Goal: Information Seeking & Learning: Compare options

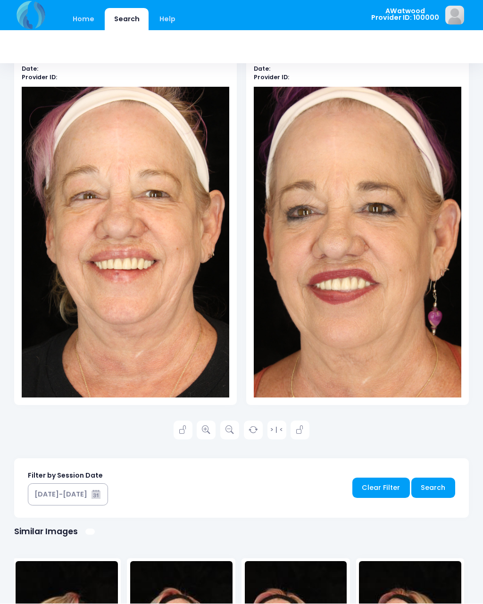
scroll to position [132, 0]
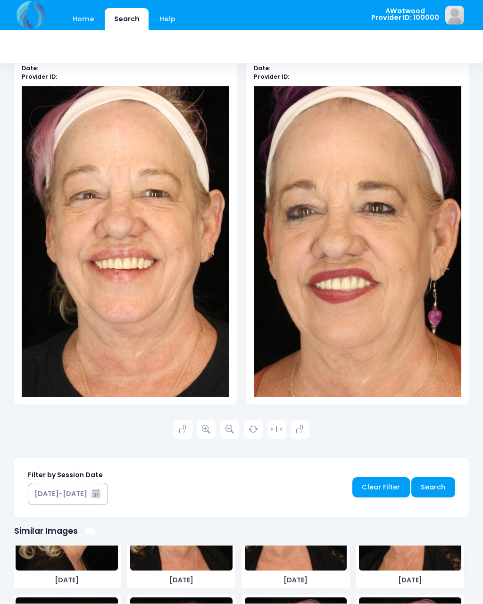
click at [68, 17] on link "Home" at bounding box center [83, 19] width 40 height 22
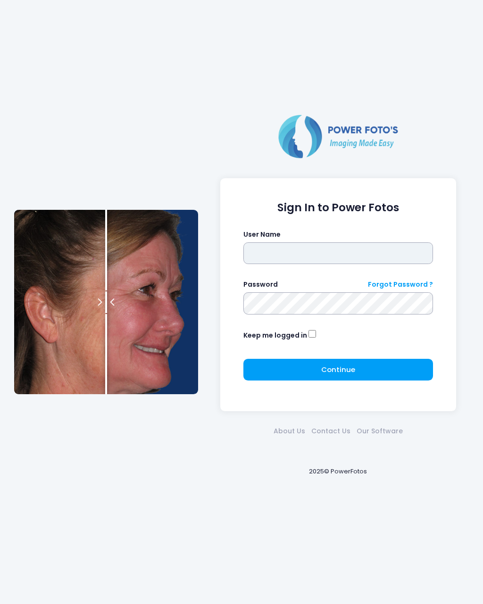
click at [365, 264] on input "text" at bounding box center [338, 253] width 190 height 22
type input "*"
type input "********"
click at [353, 362] on button "Continue Please wait..." at bounding box center [338, 370] width 190 height 22
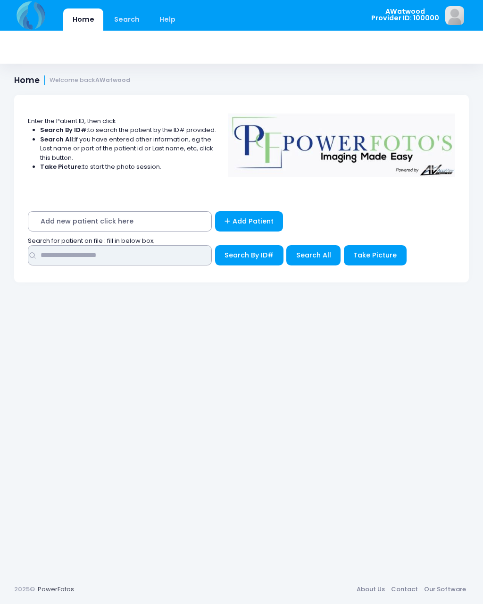
click at [149, 257] on input "text" at bounding box center [120, 255] width 184 height 20
type input "*****"
click at [320, 256] on span "Search All" at bounding box center [313, 254] width 35 height 9
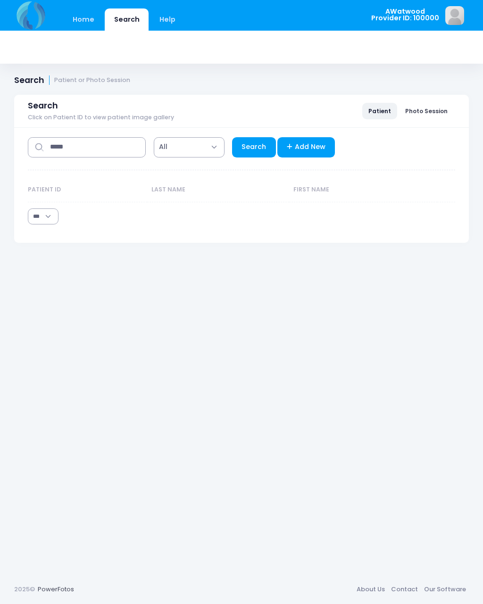
select select "***"
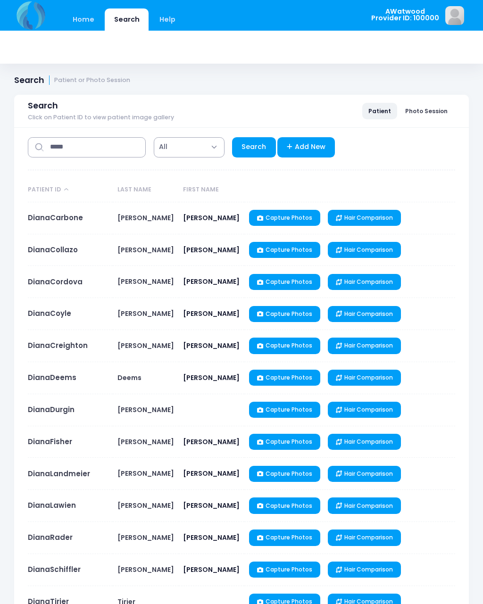
click at [75, 249] on link "DianaCollazo" at bounding box center [53, 250] width 50 height 10
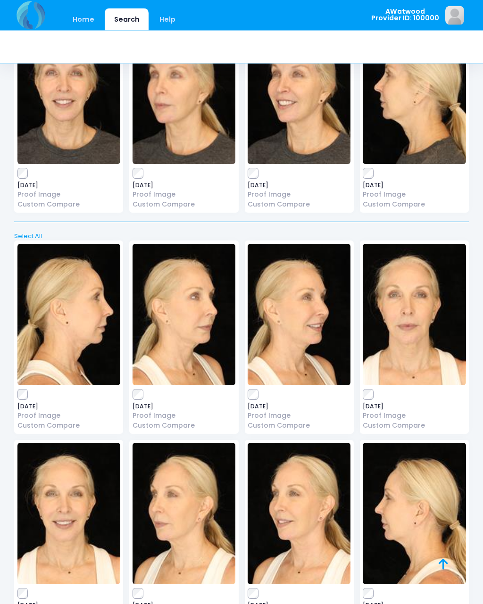
scroll to position [5782, 0]
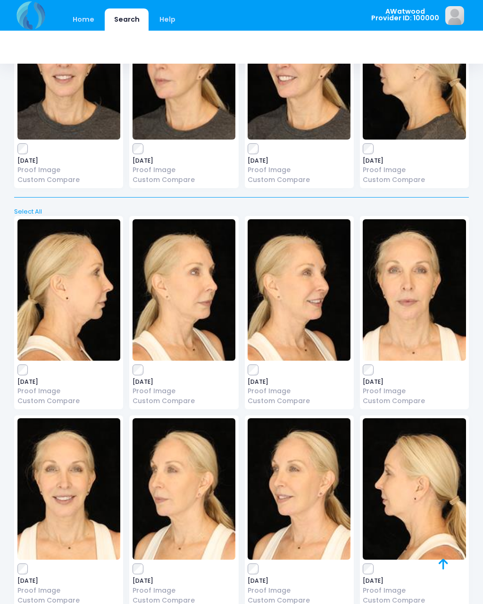
click at [449, 586] on link at bounding box center [454, 575] width 30 height 30
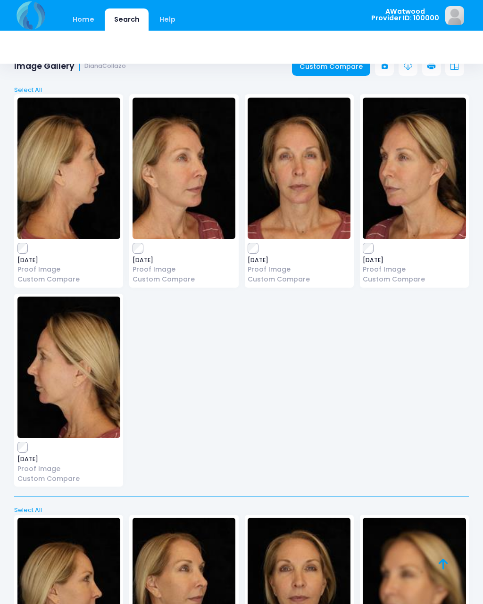
scroll to position [0, 0]
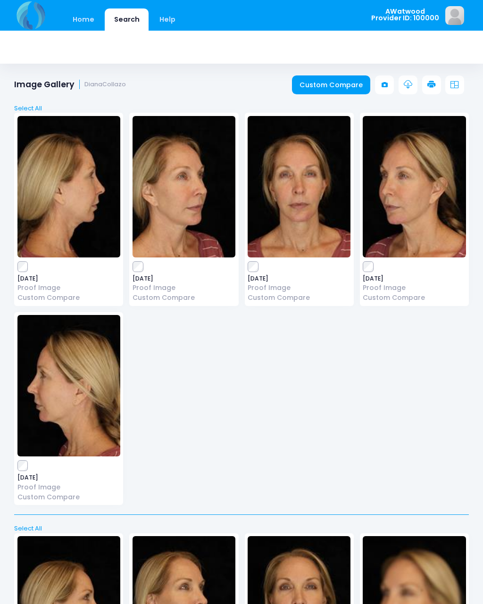
click at [349, 88] on link "Custom Compare" at bounding box center [331, 84] width 79 height 19
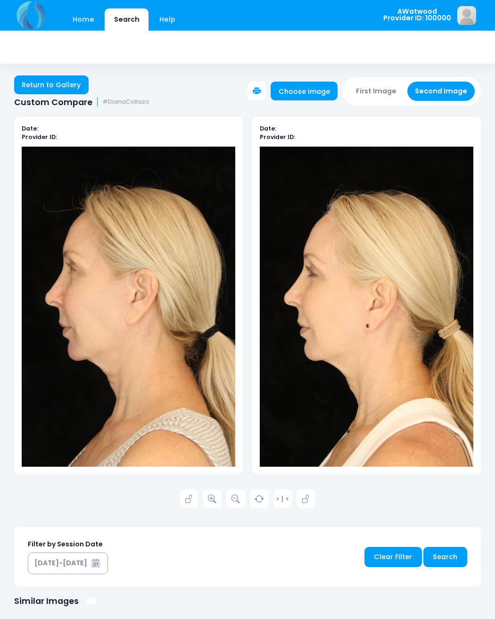
scroll to position [1, 0]
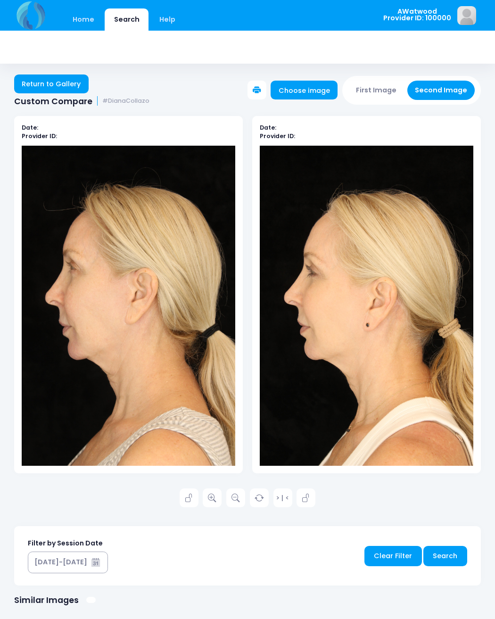
click at [68, 86] on link "Return to Gallery" at bounding box center [51, 83] width 74 height 19
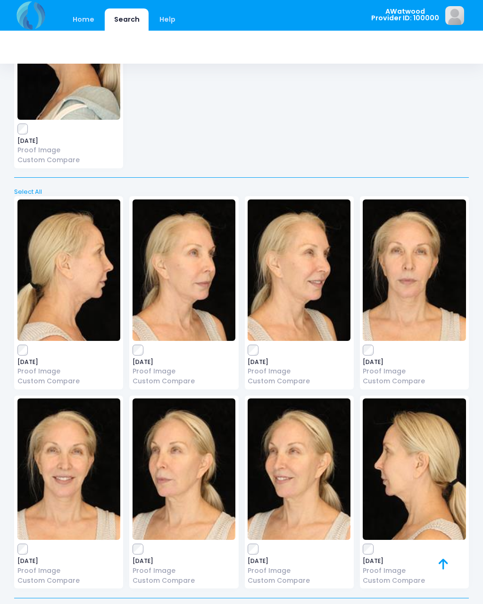
scroll to position [4120, 0]
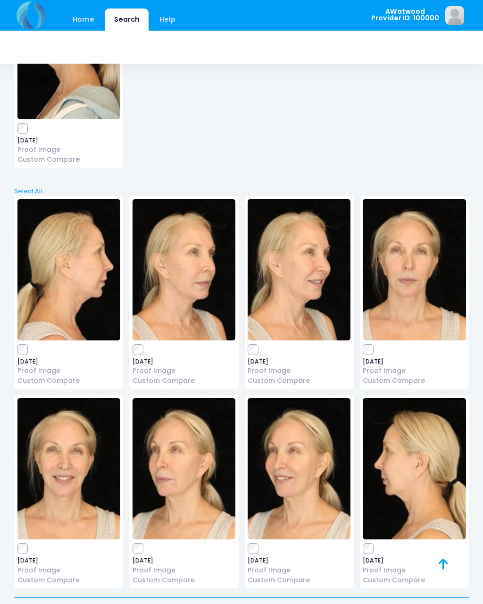
click at [80, 271] on img at bounding box center [68, 269] width 103 height 141
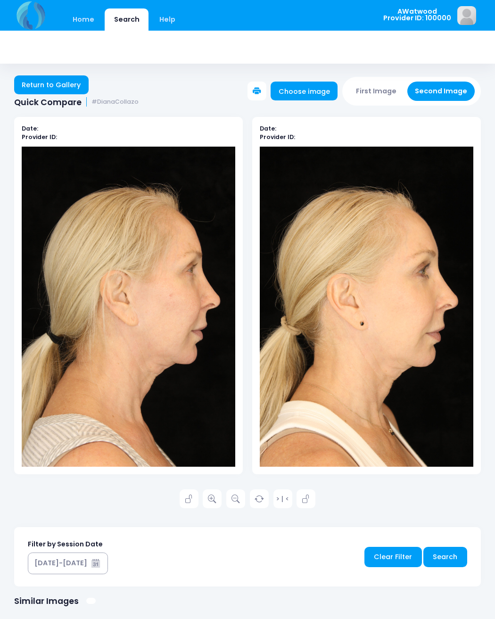
scroll to position [1, 0]
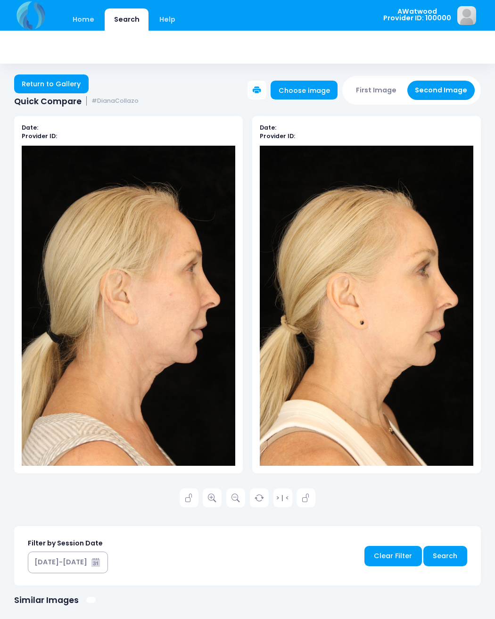
click at [213, 494] on icon at bounding box center [212, 498] width 8 height 8
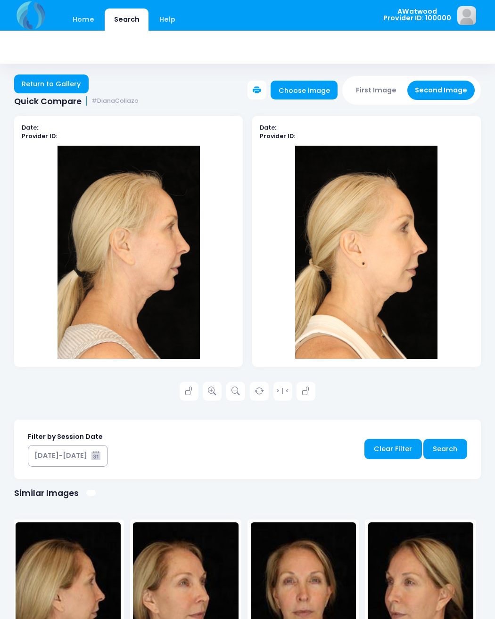
click at [70, 86] on link "Return to Gallery" at bounding box center [51, 83] width 74 height 19
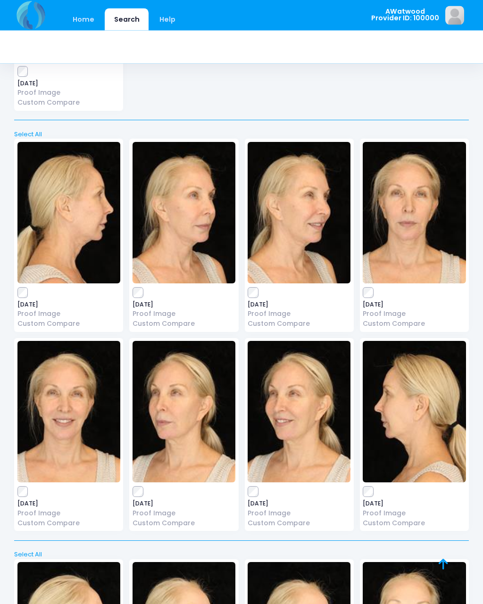
scroll to position [4179, 0]
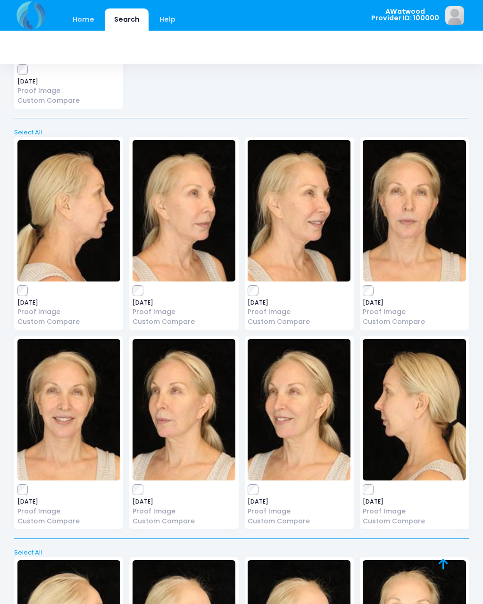
click at [183, 213] on img at bounding box center [183, 210] width 103 height 141
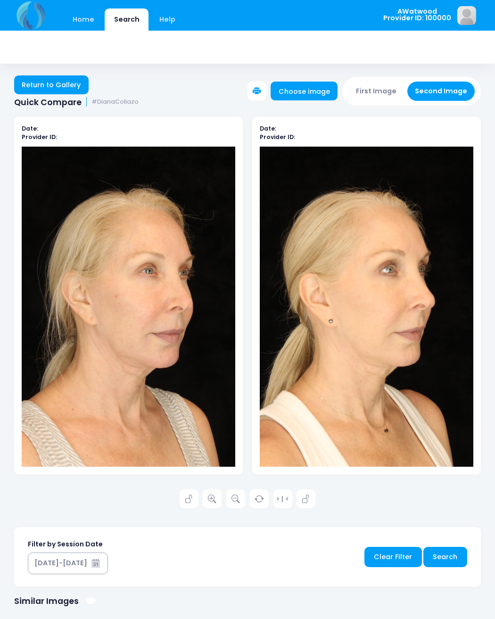
scroll to position [1, 0]
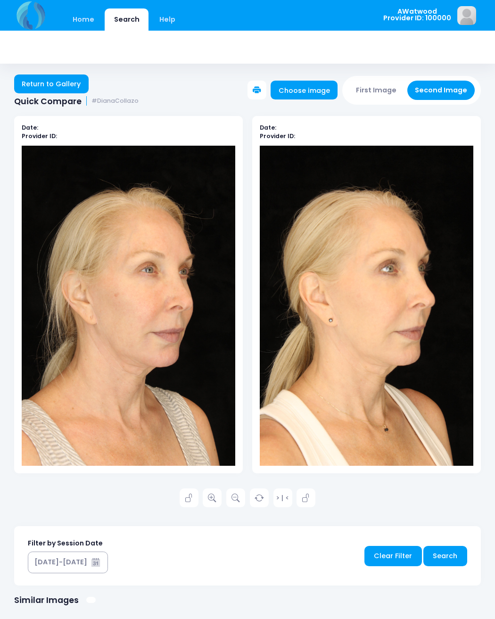
click at [215, 495] on icon at bounding box center [212, 498] width 8 height 8
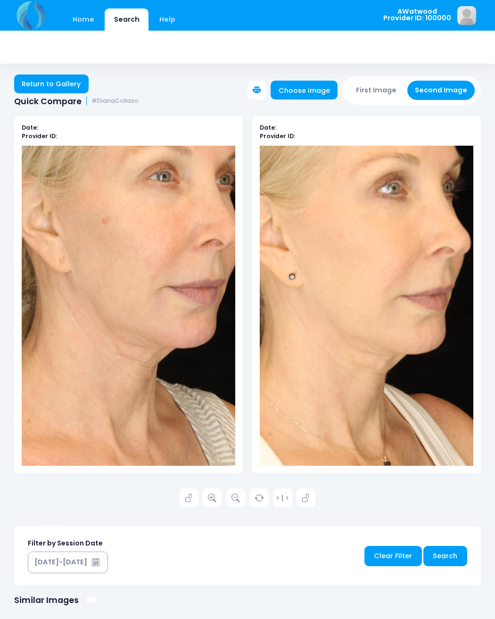
click at [71, 86] on link "Return to Gallery" at bounding box center [51, 83] width 74 height 19
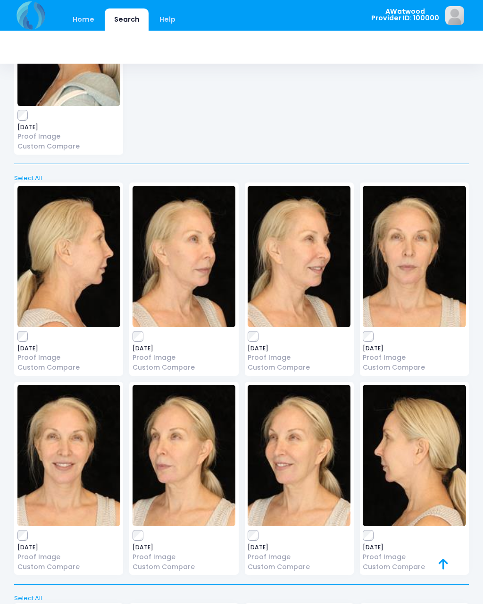
scroll to position [4133, 0]
click at [306, 260] on img at bounding box center [299, 256] width 103 height 141
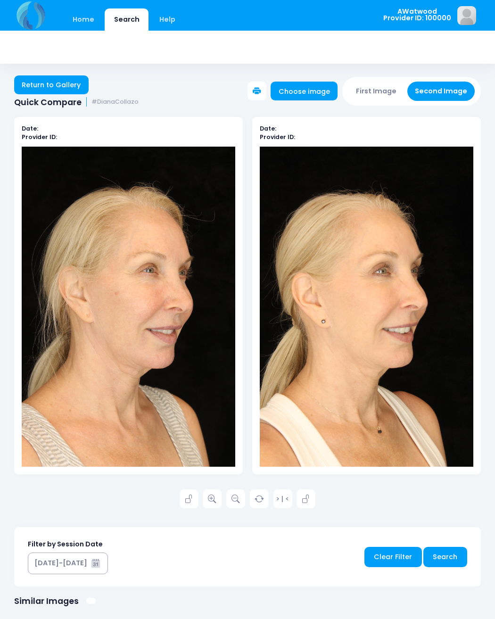
scroll to position [1, 0]
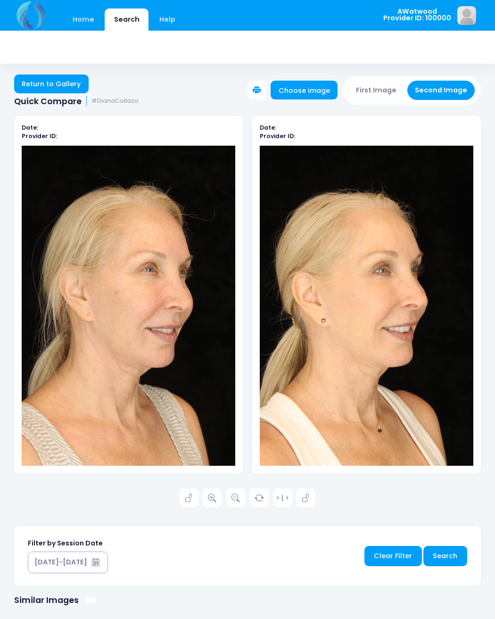
click at [215, 496] on icon at bounding box center [212, 498] width 8 height 8
click at [71, 83] on link "Return to Gallery" at bounding box center [51, 83] width 74 height 19
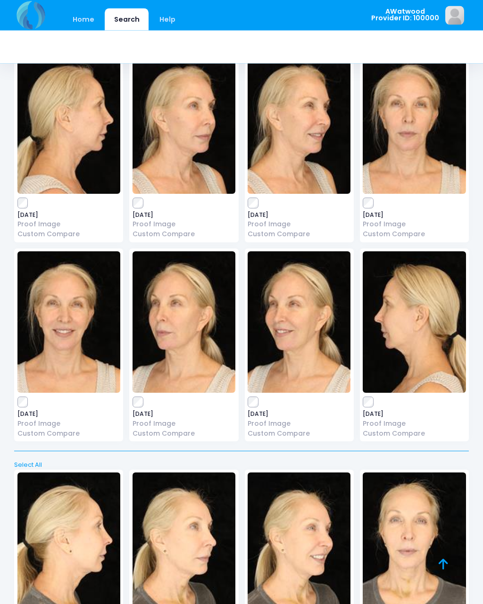
scroll to position [4267, 0]
click at [181, 310] on img at bounding box center [183, 321] width 103 height 141
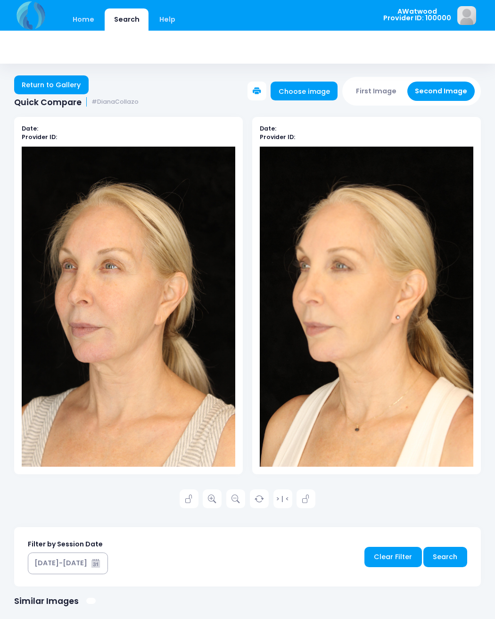
scroll to position [1, 0]
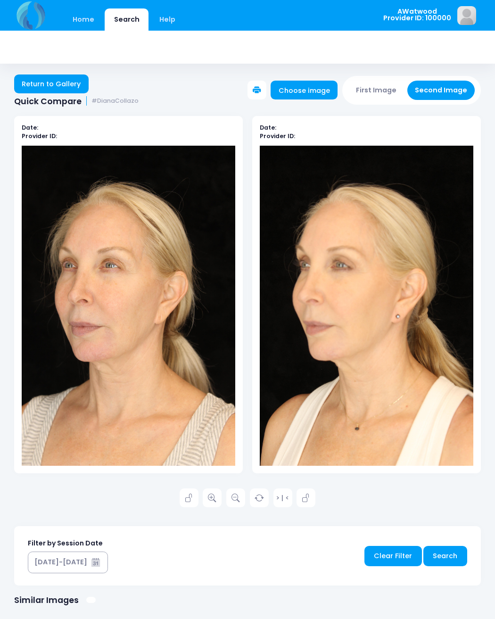
click at [214, 497] on icon at bounding box center [212, 498] width 8 height 8
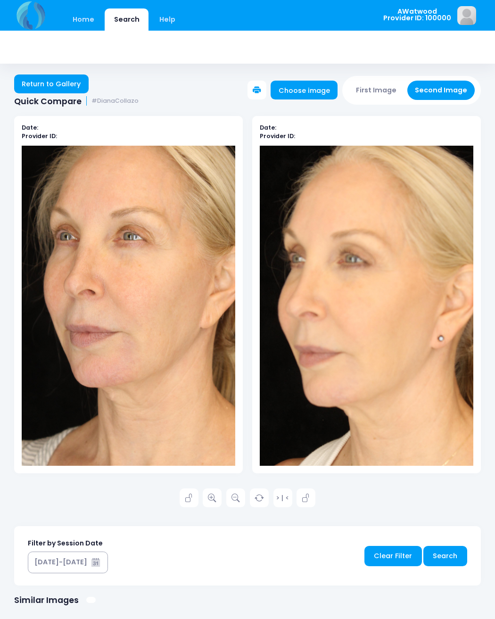
click at [78, 91] on link "Return to Gallery" at bounding box center [51, 83] width 74 height 19
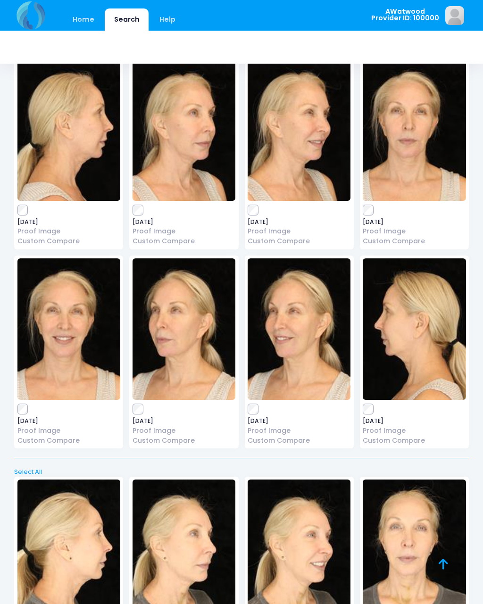
scroll to position [4256, 0]
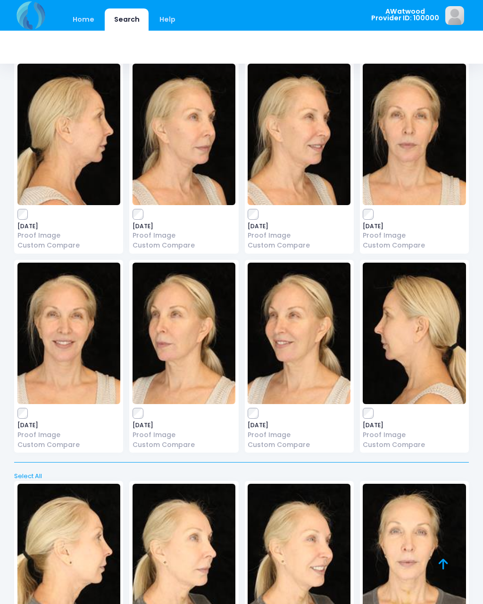
click at [306, 330] on img at bounding box center [299, 333] width 103 height 141
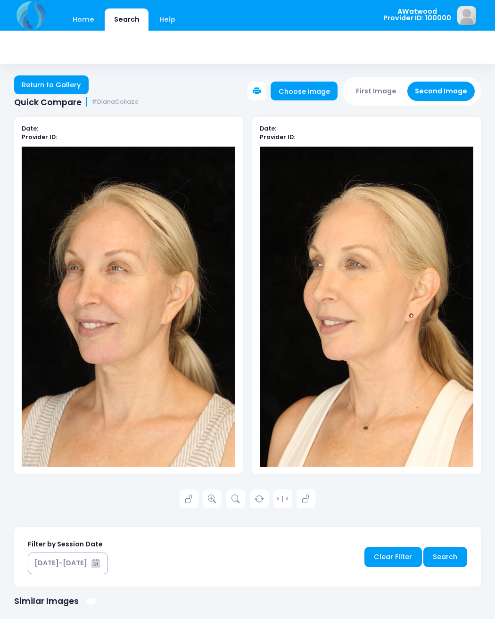
scroll to position [1, 0]
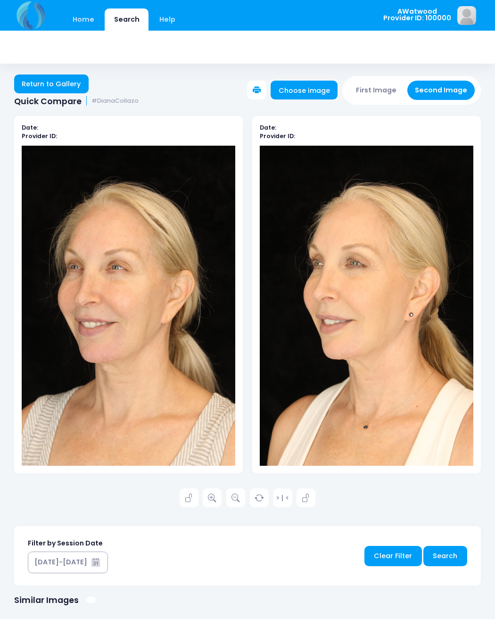
click at [214, 496] on icon at bounding box center [212, 498] width 8 height 8
click at [61, 83] on link "Return to Gallery" at bounding box center [51, 83] width 74 height 19
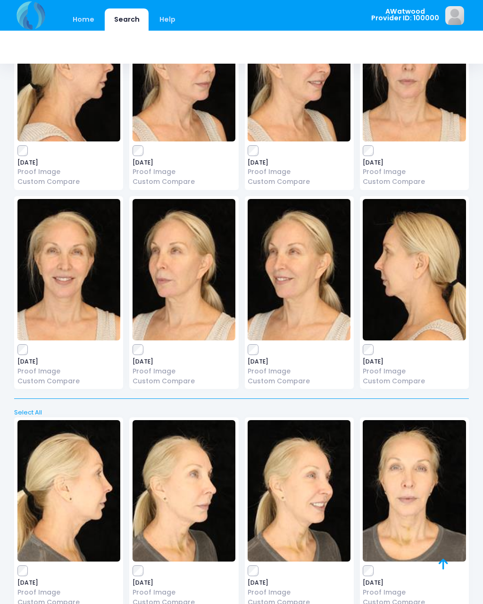
scroll to position [4313, 0]
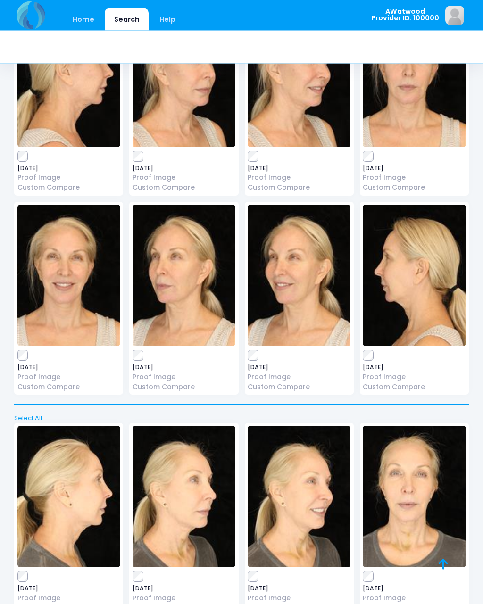
click at [417, 261] on img at bounding box center [414, 275] width 103 height 141
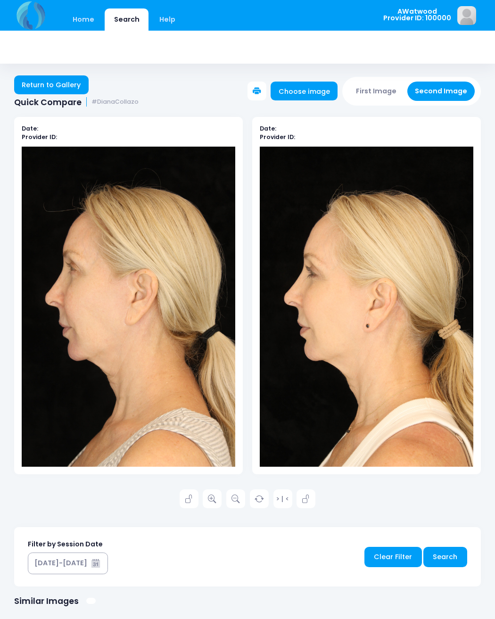
scroll to position [1, 0]
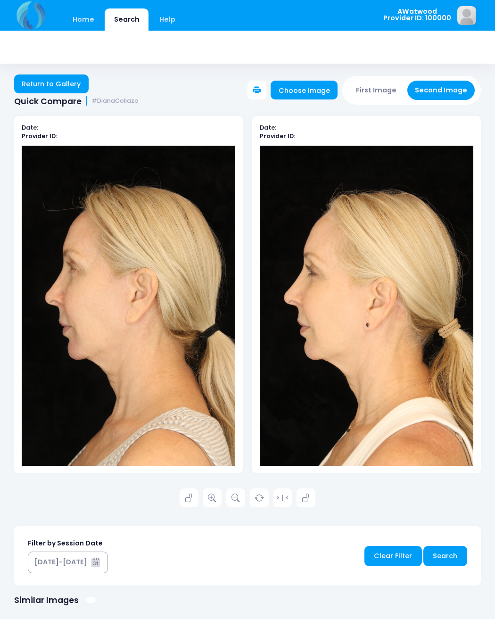
click at [215, 494] on icon at bounding box center [212, 498] width 8 height 8
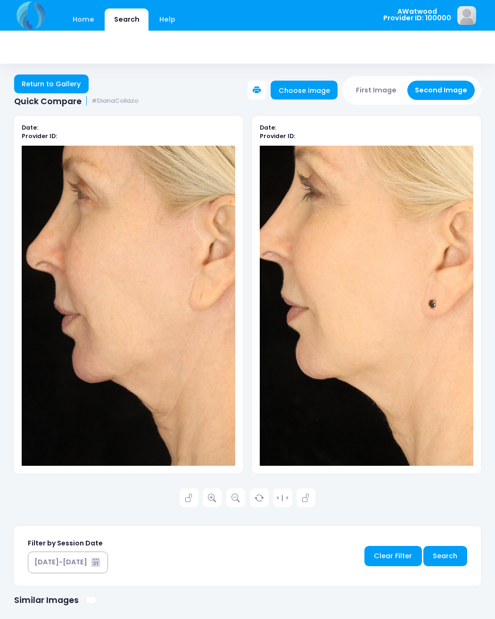
click at [64, 87] on link "Return to Gallery" at bounding box center [51, 83] width 74 height 19
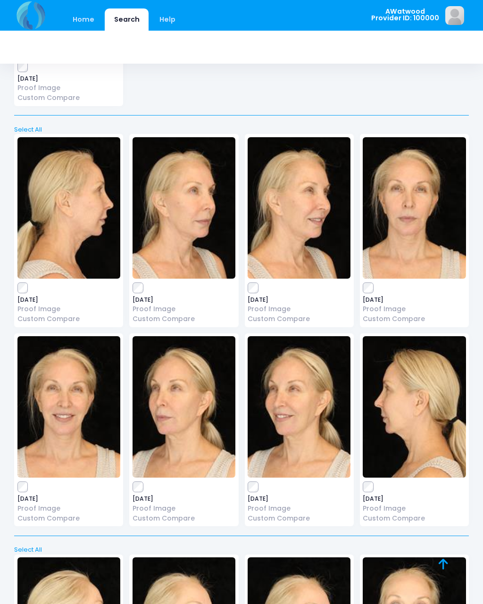
scroll to position [4176, 0]
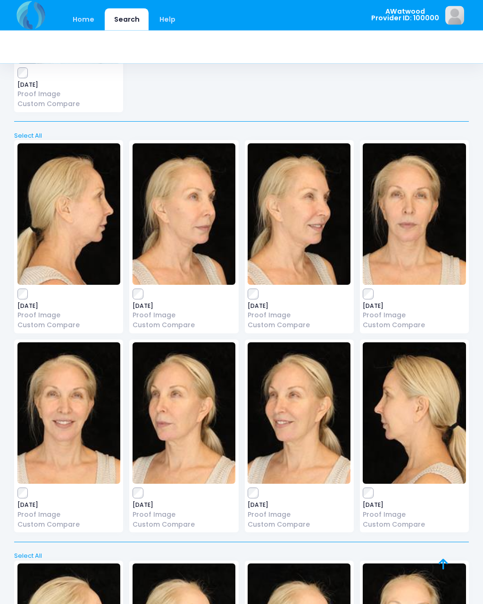
click at [62, 214] on img at bounding box center [68, 214] width 103 height 141
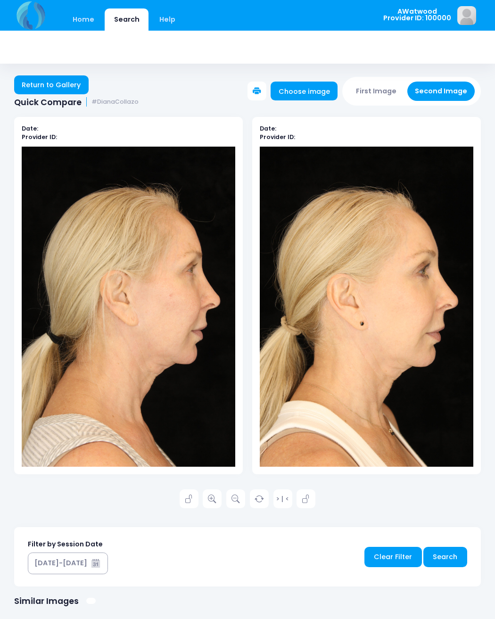
scroll to position [1, 0]
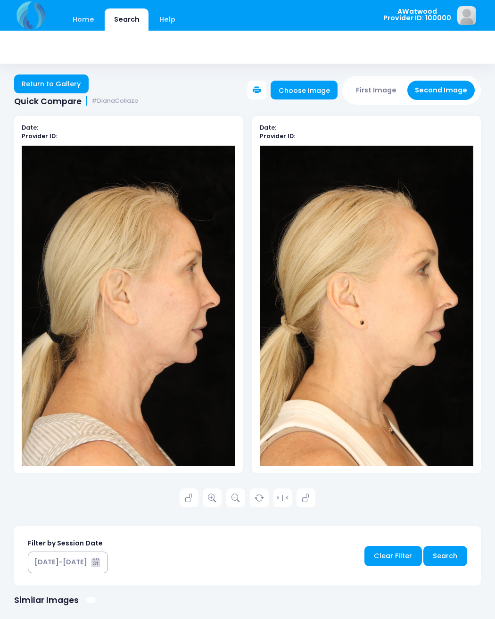
click at [56, 88] on link "Return to Gallery" at bounding box center [51, 83] width 74 height 19
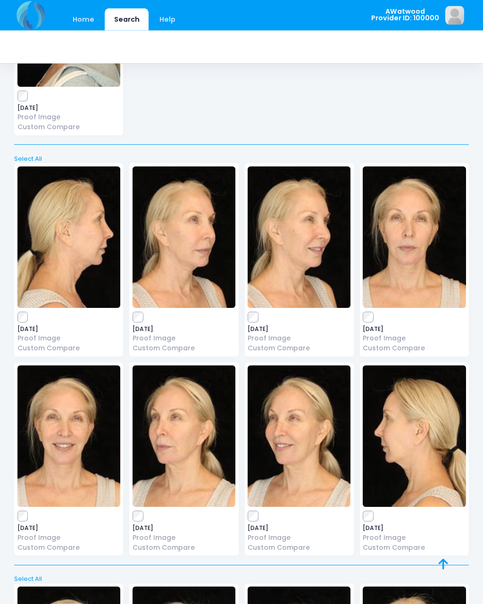
scroll to position [4153, 0]
click at [415, 212] on img at bounding box center [414, 236] width 103 height 141
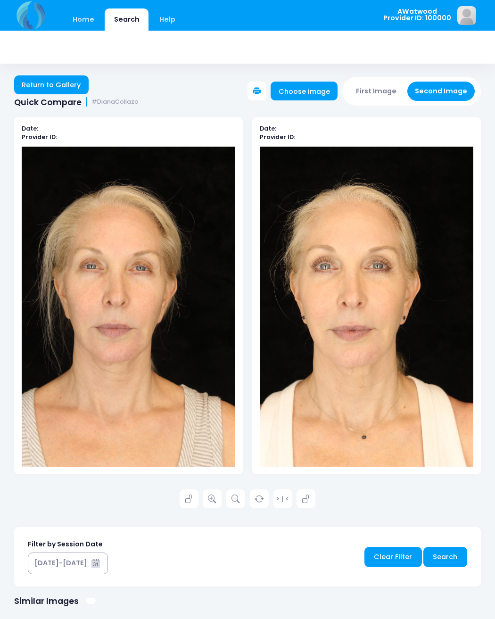
scroll to position [1, 0]
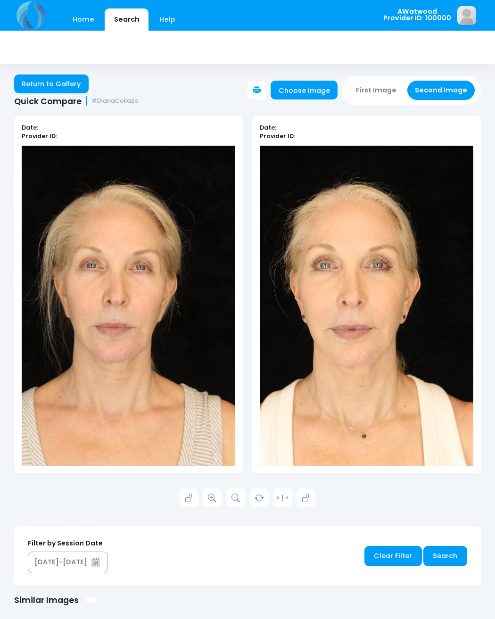
click at [217, 499] on link at bounding box center [212, 497] width 19 height 19
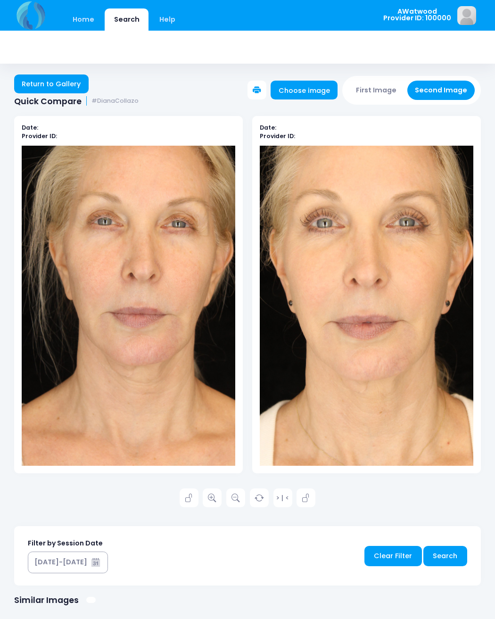
click at [83, 83] on link "Return to Gallery" at bounding box center [51, 83] width 74 height 19
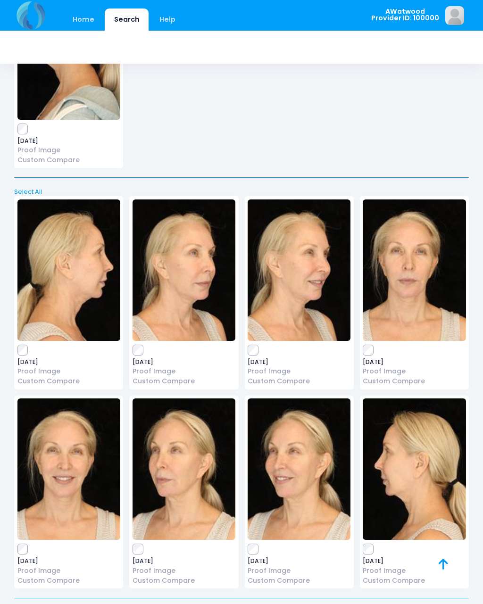
scroll to position [4118, 0]
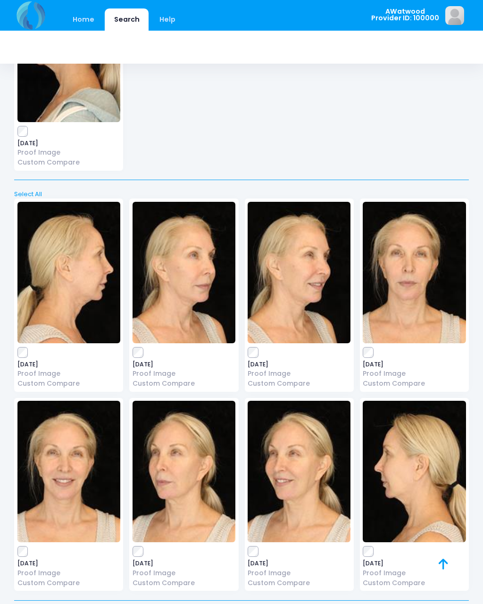
click at [300, 273] on img at bounding box center [299, 272] width 103 height 141
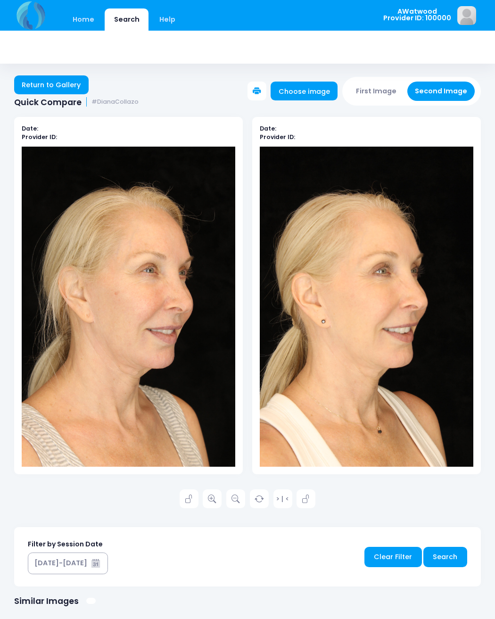
scroll to position [1, 0]
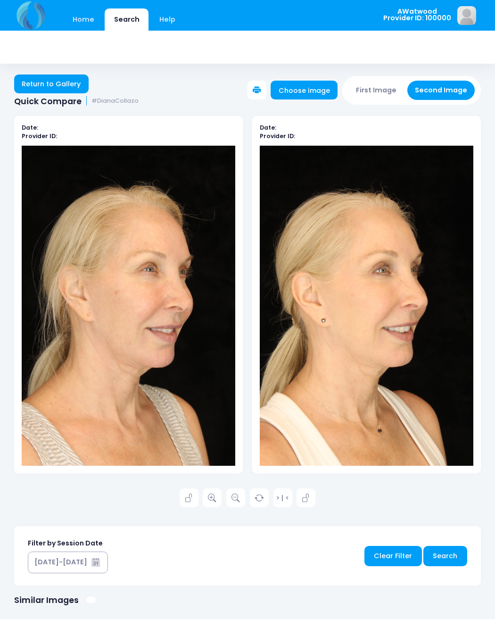
click at [215, 494] on icon at bounding box center [212, 498] width 8 height 8
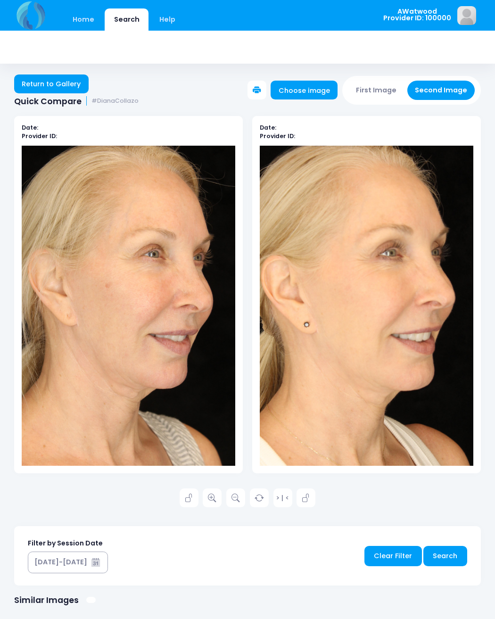
click at [70, 81] on link "Return to Gallery" at bounding box center [51, 83] width 74 height 19
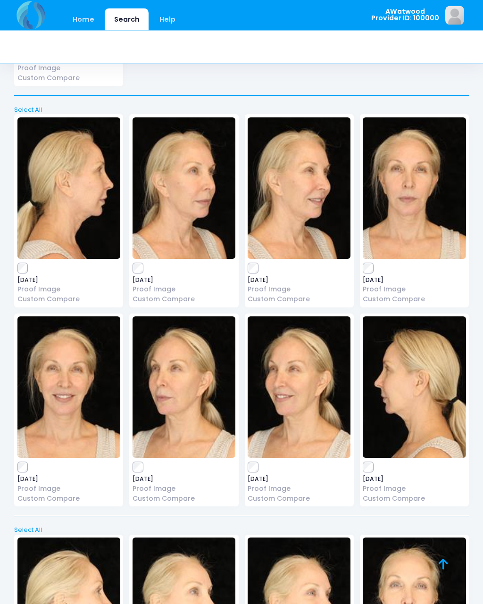
scroll to position [4196, 0]
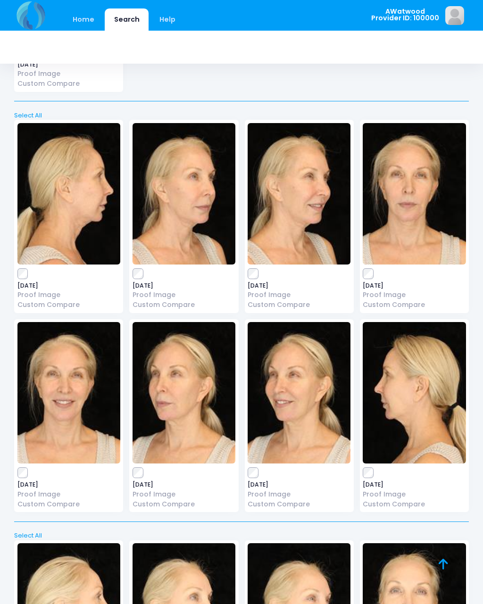
click at [414, 190] on img at bounding box center [414, 193] width 103 height 141
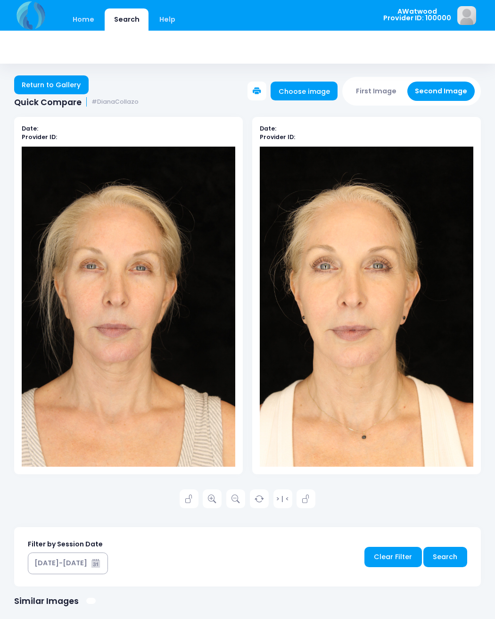
scroll to position [1, 0]
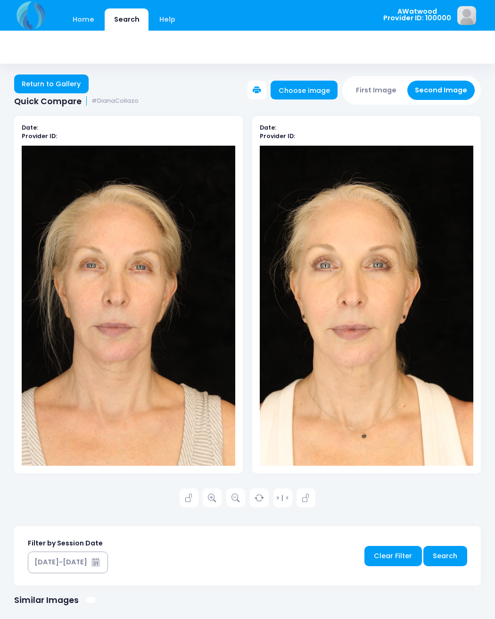
click at [218, 495] on link at bounding box center [212, 497] width 19 height 19
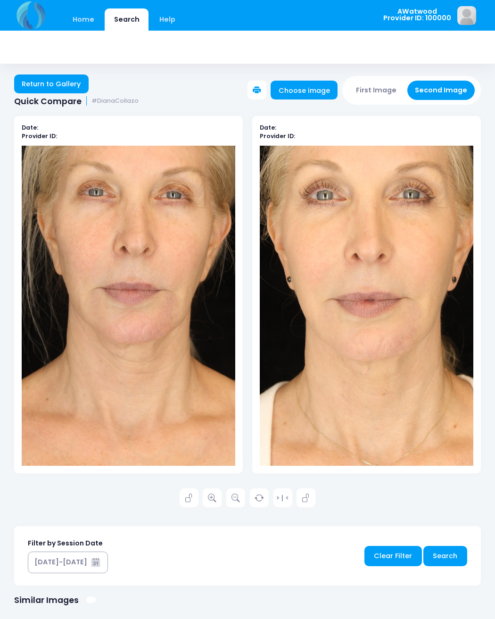
click at [72, 86] on link "Return to Gallery" at bounding box center [51, 83] width 74 height 19
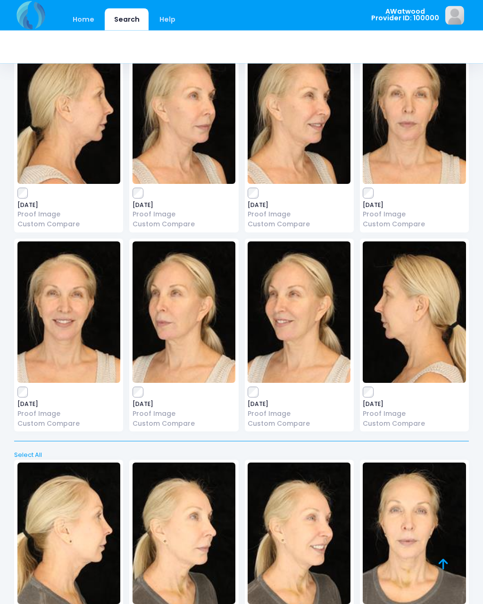
scroll to position [4277, 0]
click at [417, 320] on img at bounding box center [414, 311] width 103 height 141
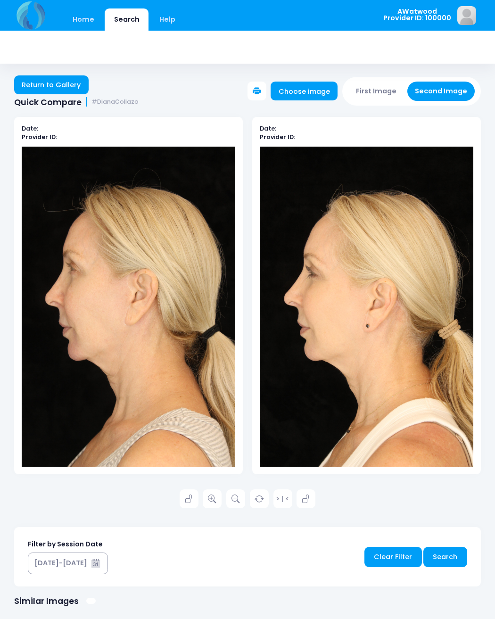
scroll to position [1, 0]
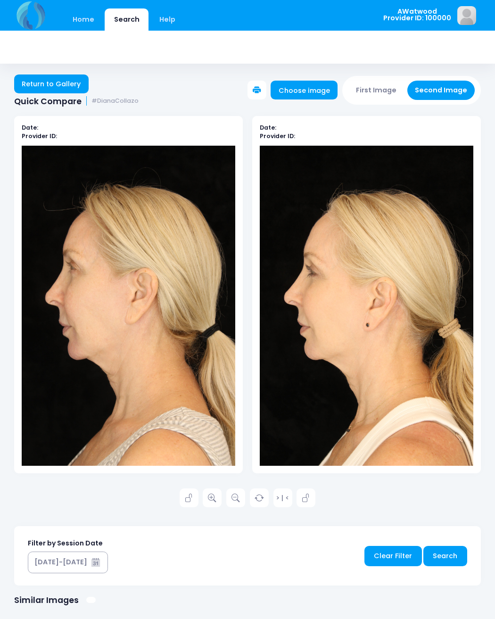
click at [212, 496] on icon at bounding box center [212, 498] width 8 height 8
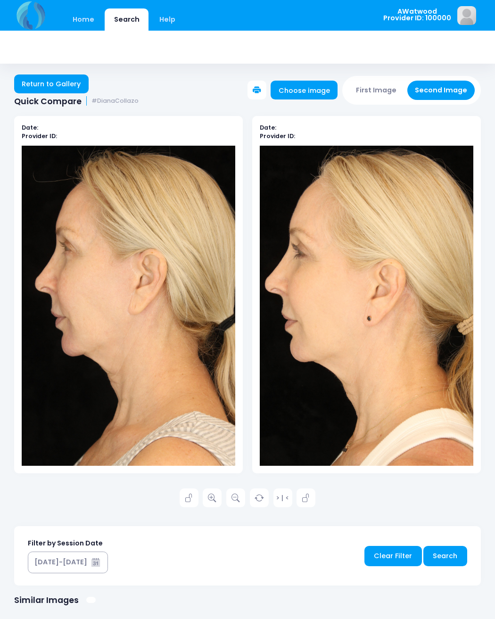
click at [185, 497] on icon at bounding box center [189, 498] width 8 height 8
click at [309, 499] on icon at bounding box center [306, 498] width 8 height 8
